Goal: Obtain resource: Download file/media

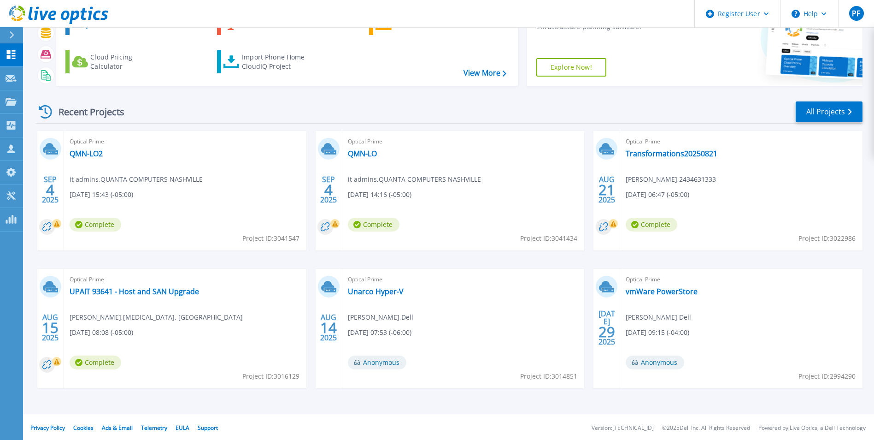
scroll to position [71, 0]
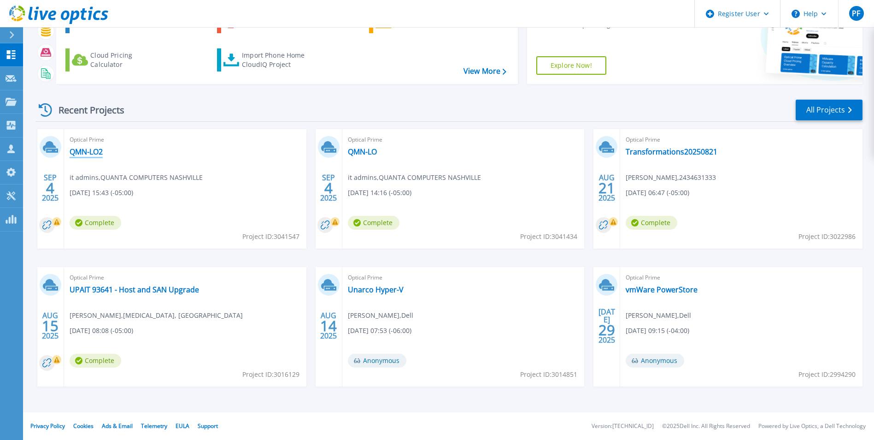
click at [96, 153] on link "QMN-LO2" at bounding box center [86, 151] width 33 height 9
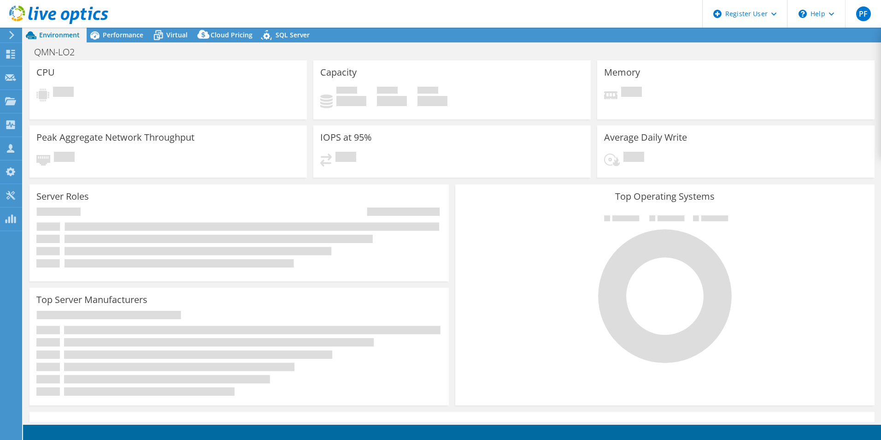
select select "USD"
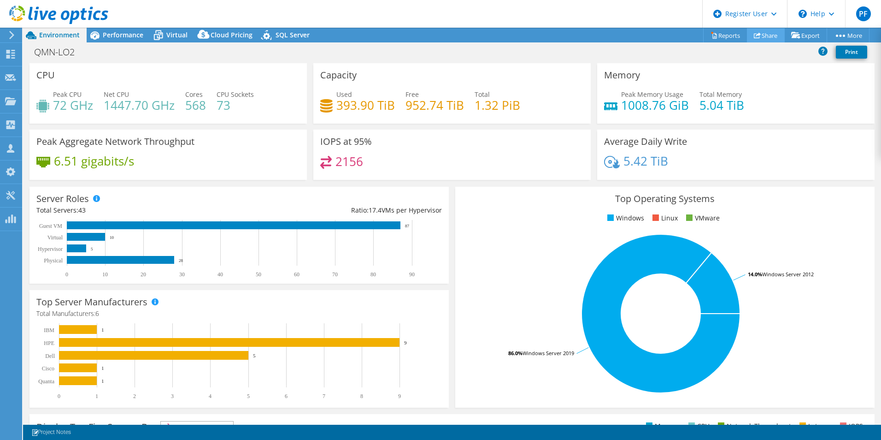
click at [765, 37] on link "Share" at bounding box center [766, 35] width 38 height 14
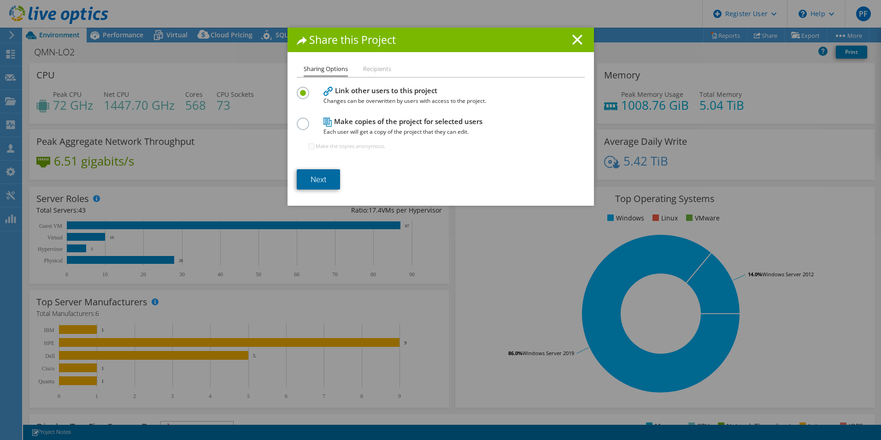
click at [329, 179] on link "Next" at bounding box center [318, 179] width 43 height 20
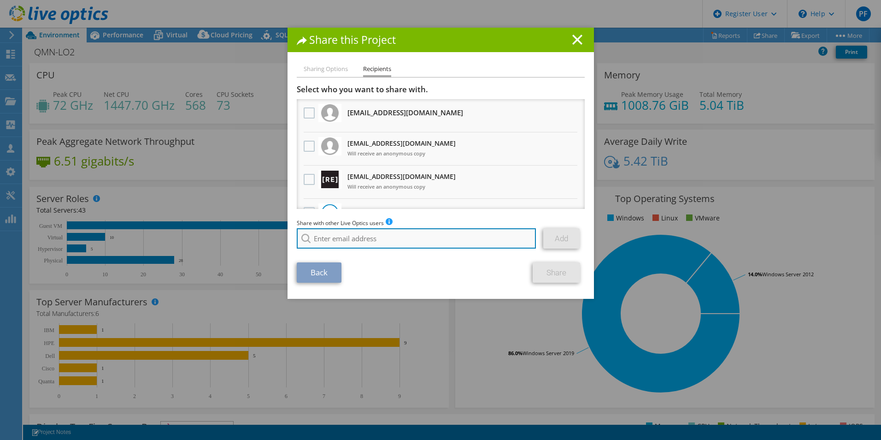
click at [393, 246] on input "search" at bounding box center [417, 238] width 240 height 20
type input "M"
click at [399, 241] on input "search" at bounding box center [417, 238] width 240 height 20
click at [454, 244] on input "search" at bounding box center [417, 238] width 240 height 20
paste input "[PERSON_NAME][EMAIL_ADDRESS][PERSON_NAME][DOMAIN_NAME]"
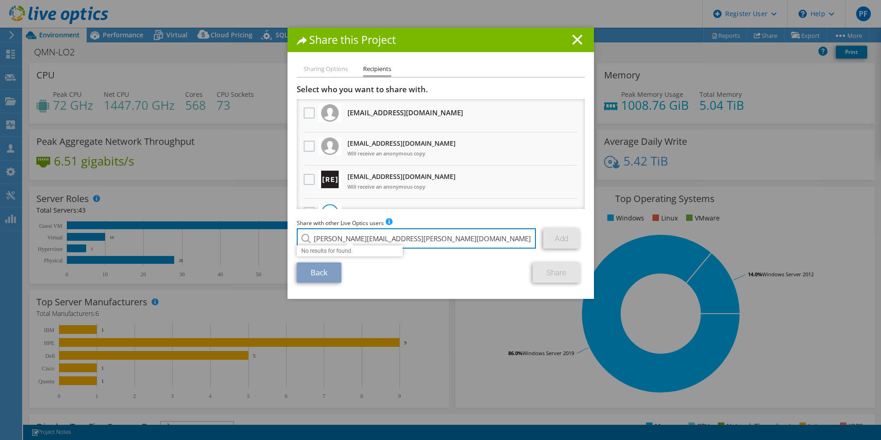
type input "[PERSON_NAME][EMAIL_ADDRESS][PERSON_NAME][DOMAIN_NAME]"
click at [462, 261] on section "Select who you want to share with. All project copies will be anonymous. [EMAIL…" at bounding box center [441, 183] width 288 height 198
click at [580, 39] on h1 "Share this Project" at bounding box center [441, 40] width 288 height 11
click at [572, 40] on icon at bounding box center [577, 40] width 10 height 10
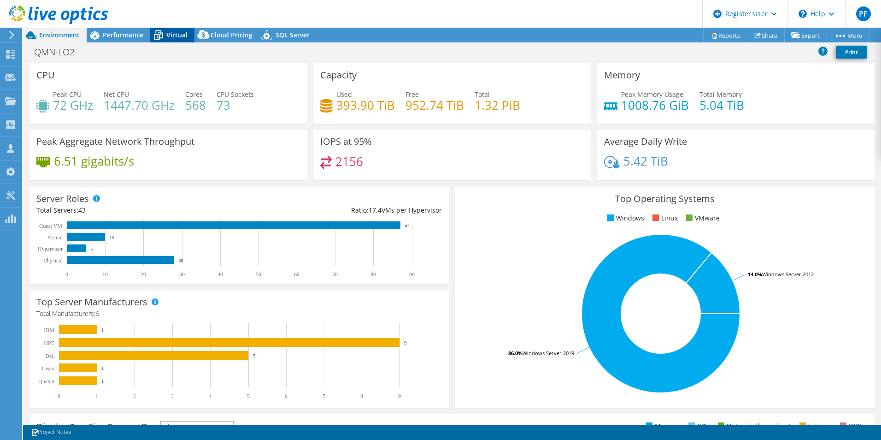
click at [162, 36] on icon at bounding box center [158, 35] width 9 height 7
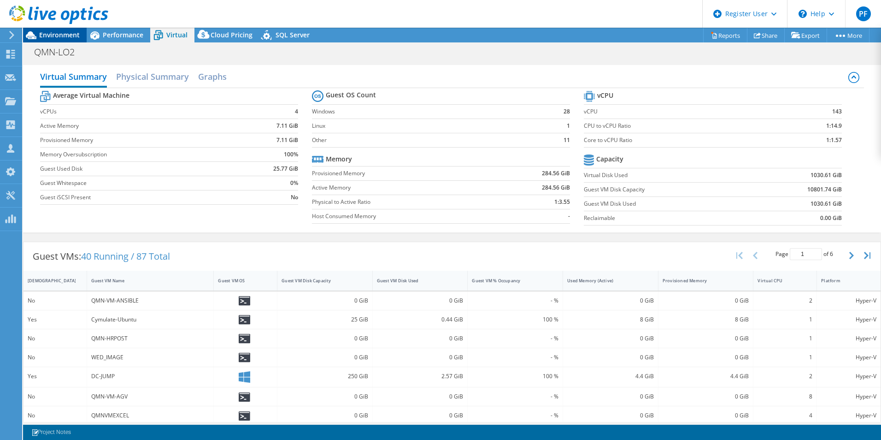
click at [72, 35] on span "Environment" at bounding box center [59, 34] width 41 height 9
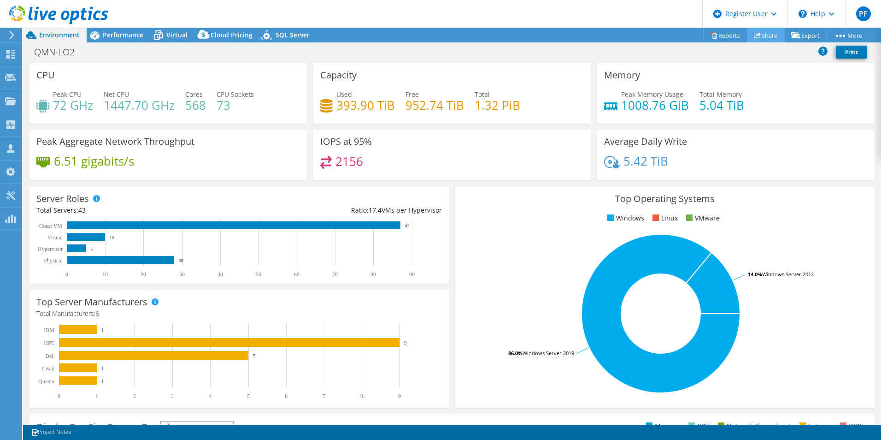
click at [772, 34] on link "Share" at bounding box center [766, 35] width 38 height 14
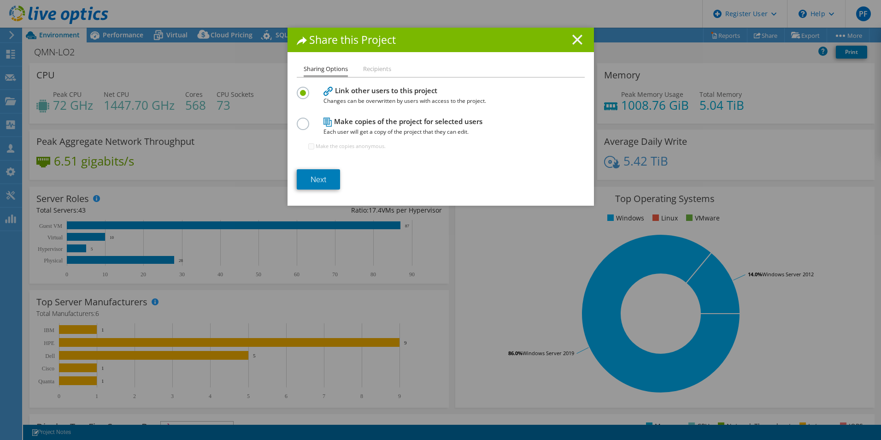
click at [573, 43] on line at bounding box center [577, 39] width 9 height 9
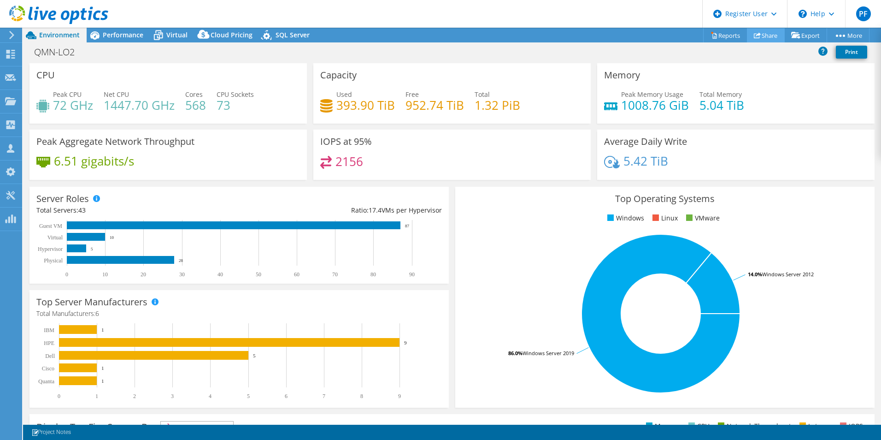
click at [769, 35] on link "Share" at bounding box center [766, 35] width 38 height 14
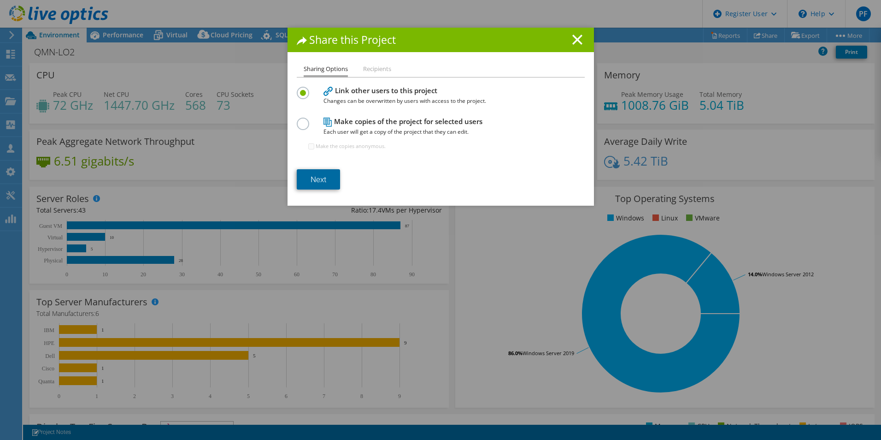
click at [319, 186] on link "Next" at bounding box center [318, 179] width 43 height 20
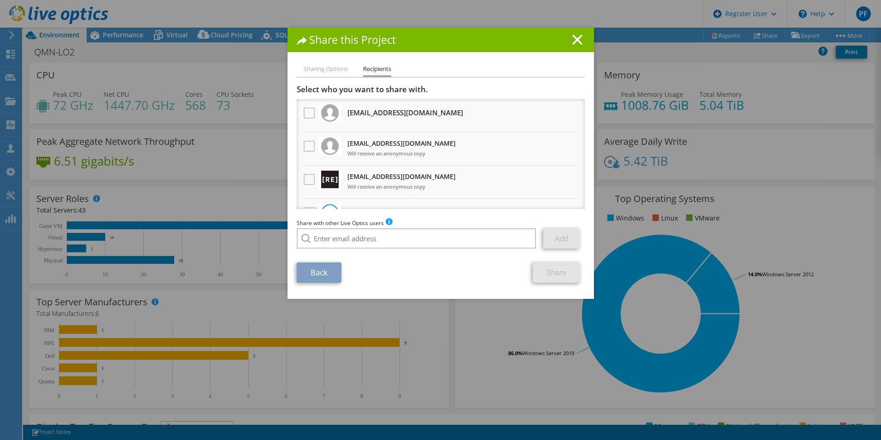
click at [327, 70] on li "Sharing Options" at bounding box center [326, 70] width 44 height 12
drag, startPoint x: 582, startPoint y: 40, endPoint x: 575, endPoint y: 41, distance: 7.1
click at [579, 41] on div "Share this Project" at bounding box center [441, 40] width 307 height 24
click at [573, 41] on icon at bounding box center [577, 40] width 10 height 10
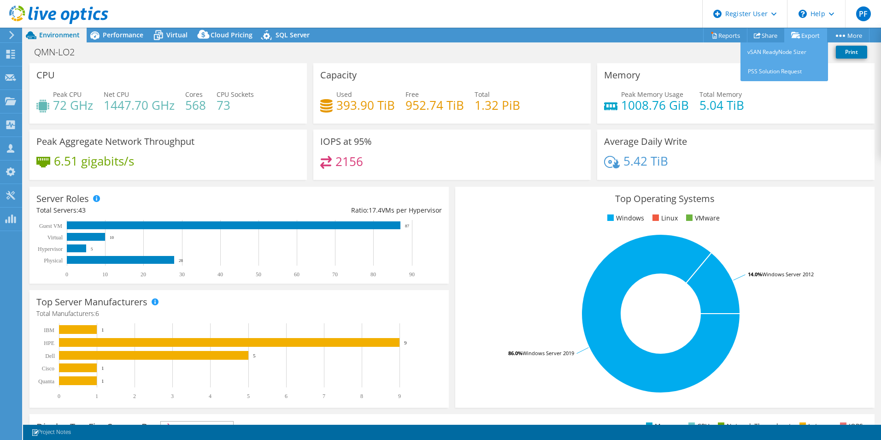
click at [787, 34] on link "Export" at bounding box center [805, 35] width 43 height 14
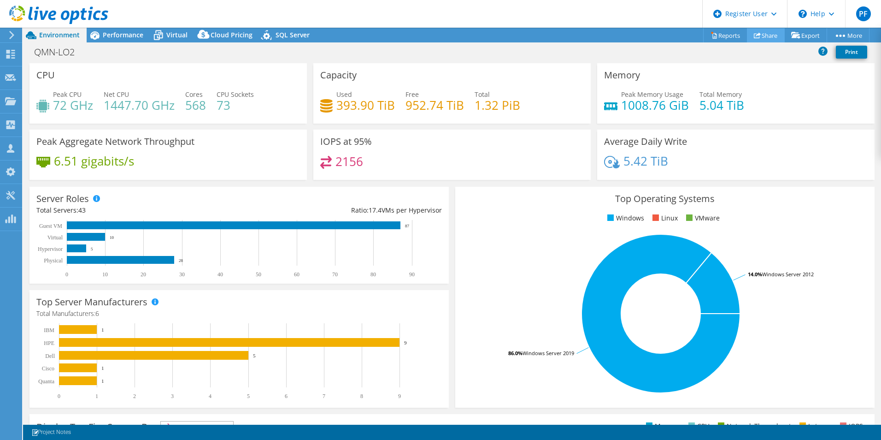
click at [747, 31] on link "Share" at bounding box center [766, 35] width 38 height 14
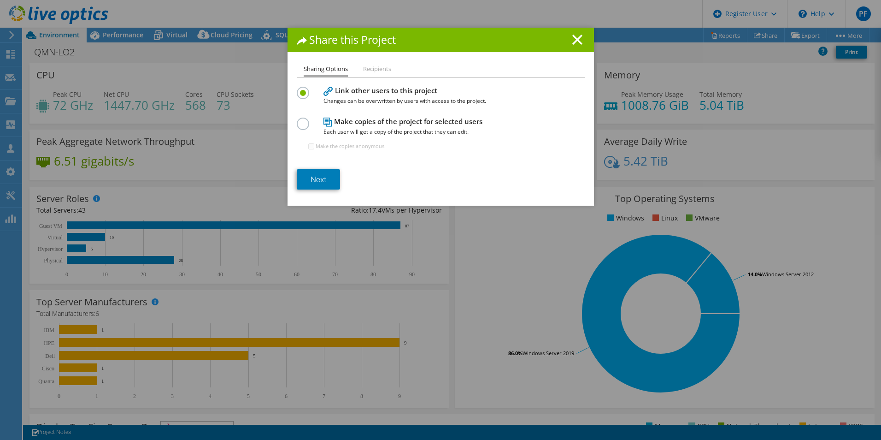
click at [545, 42] on h1 "Share this Project" at bounding box center [441, 40] width 288 height 11
click at [566, 39] on h1 "Share this Project" at bounding box center [441, 40] width 288 height 11
click at [580, 36] on h1 "Share this Project" at bounding box center [441, 40] width 288 height 11
click at [579, 36] on h1 "Share this Project" at bounding box center [441, 40] width 288 height 11
click at [575, 37] on line at bounding box center [577, 39] width 9 height 9
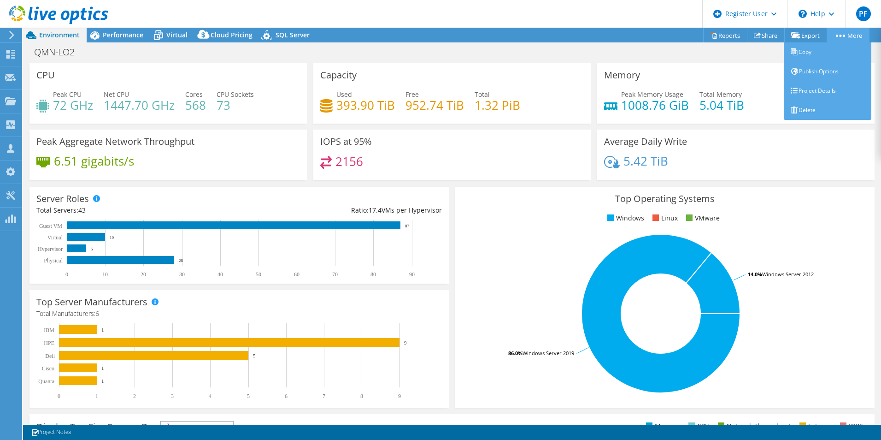
click at [838, 40] on link "More" at bounding box center [848, 35] width 43 height 14
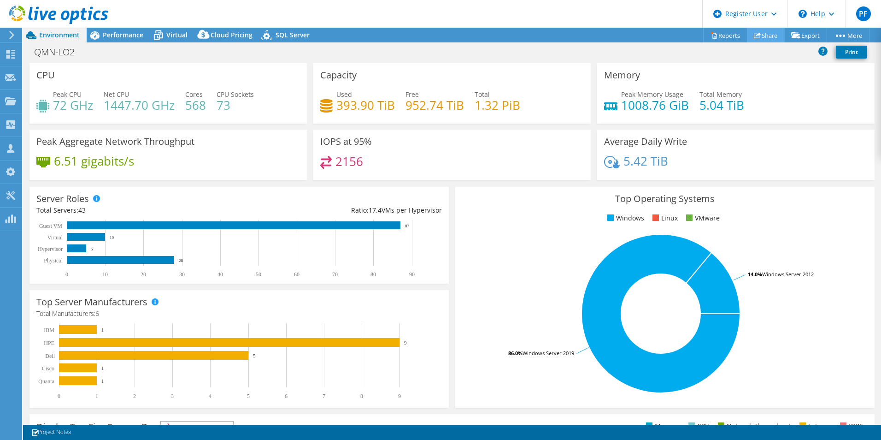
click at [760, 32] on link "Share" at bounding box center [766, 35] width 38 height 14
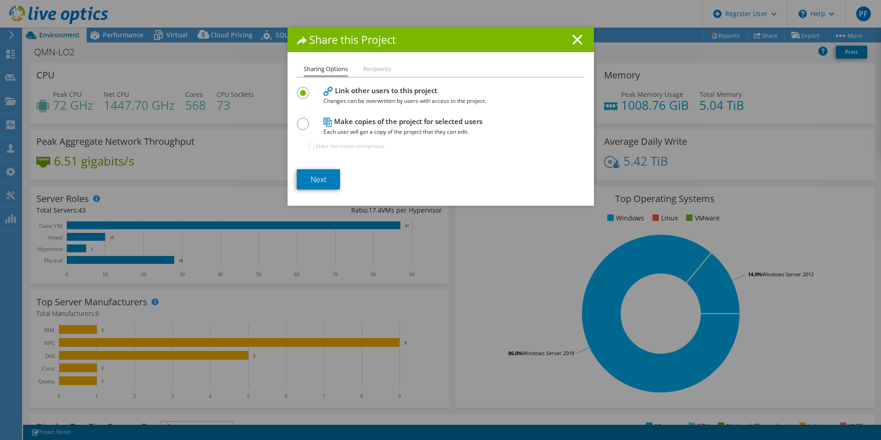
click at [568, 34] on div "Share this Project" at bounding box center [441, 40] width 307 height 24
click at [573, 38] on line at bounding box center [577, 39] width 9 height 9
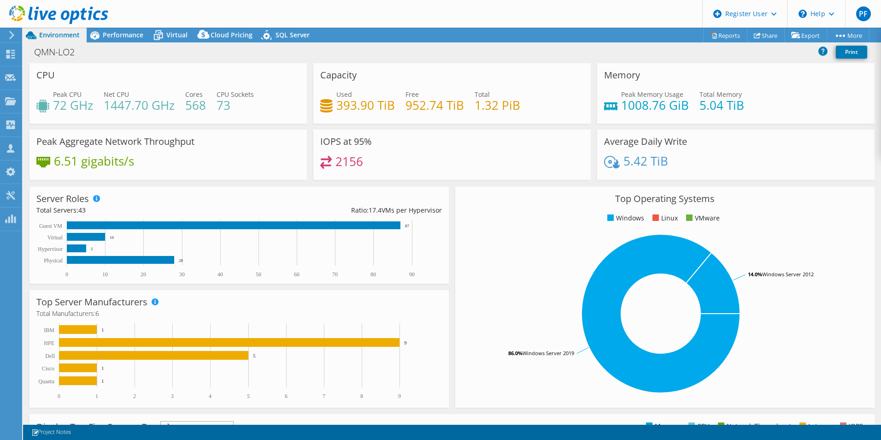
click at [714, 35] on div "This project has been archived. No changes can be made, and graphs and summary …" at bounding box center [452, 234] width 858 height 412
click at [714, 35] on link "Reports" at bounding box center [725, 35] width 44 height 14
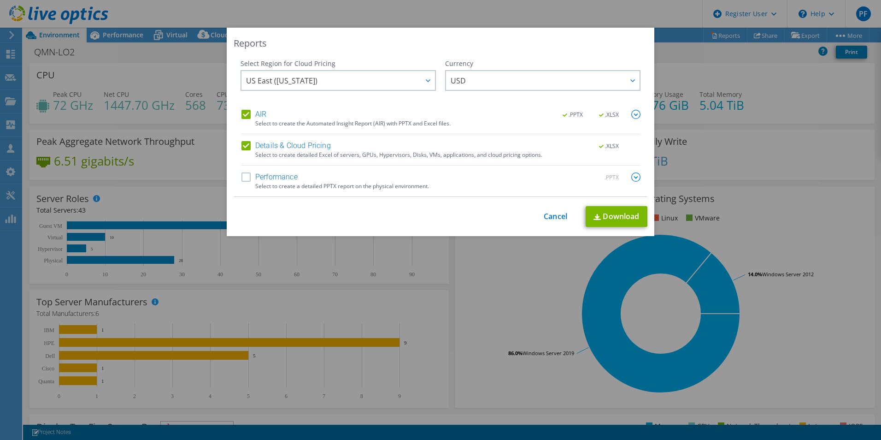
click at [244, 177] on label "Performance" at bounding box center [270, 176] width 56 height 9
click at [0, 0] on input "Performance" at bounding box center [0, 0] width 0 height 0
click at [607, 208] on link "Download" at bounding box center [617, 216] width 62 height 21
click at [544, 214] on link "Cancel" at bounding box center [556, 216] width 24 height 9
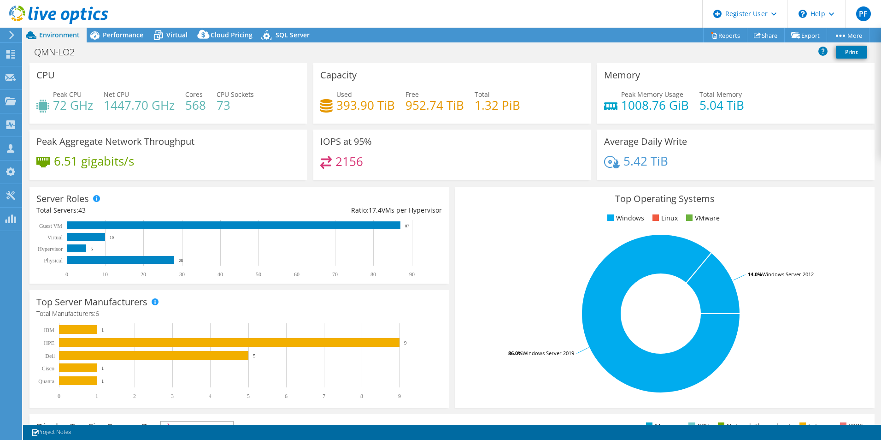
drag, startPoint x: 858, startPoint y: 0, endPoint x: 463, endPoint y: 46, distance: 398.0
click at [463, 46] on div "QMN-LO2 Print" at bounding box center [452, 51] width 858 height 17
click at [166, 35] on icon at bounding box center [158, 35] width 16 height 16
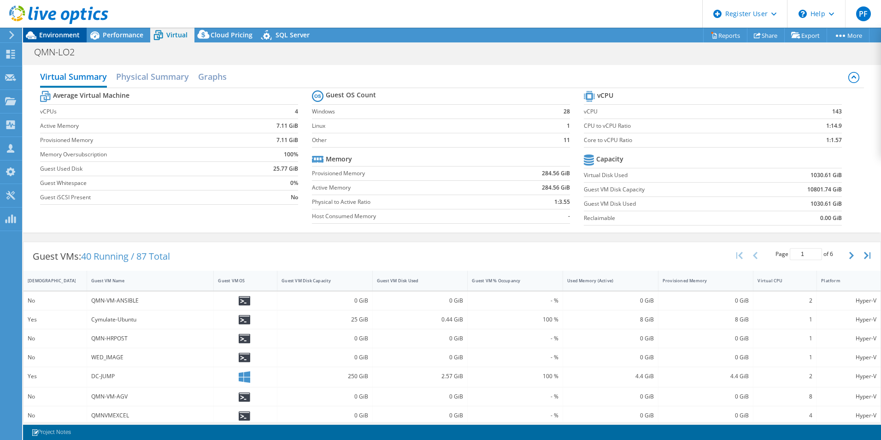
click at [71, 37] on span "Environment" at bounding box center [59, 34] width 41 height 9
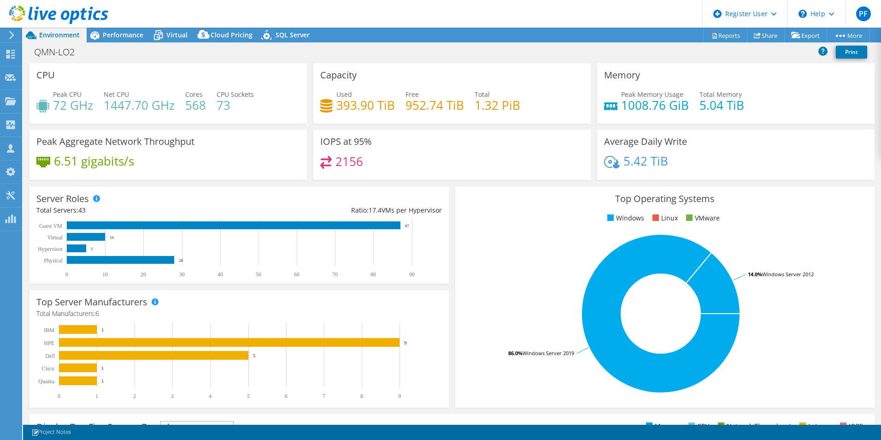
drag, startPoint x: 807, startPoint y: 0, endPoint x: 483, endPoint y: 45, distance: 326.6
click at [483, 45] on div "QMN-LO2 Print" at bounding box center [452, 51] width 858 height 17
click at [501, 12] on header "PF Dell User [PERSON_NAME] [PERSON_NAME][EMAIL_ADDRESS][PERSON_NAME][DOMAIN_NAM…" at bounding box center [440, 14] width 881 height 28
